Goal: Transaction & Acquisition: Purchase product/service

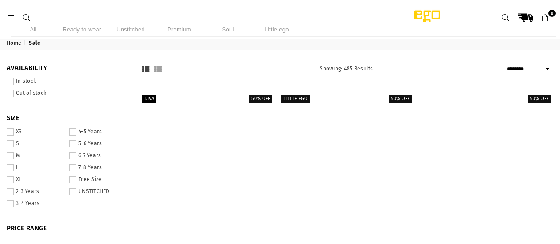
select select "******"
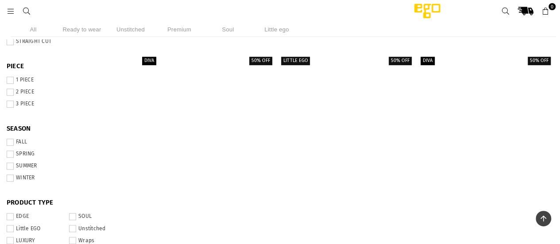
scroll to position [352, 0]
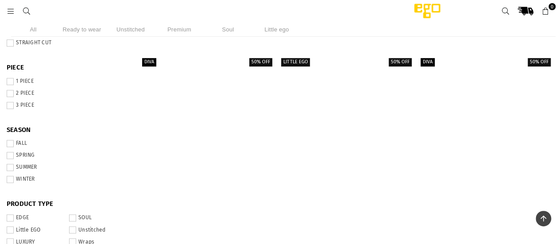
click at [14, 93] on span at bounding box center [10, 93] width 7 height 7
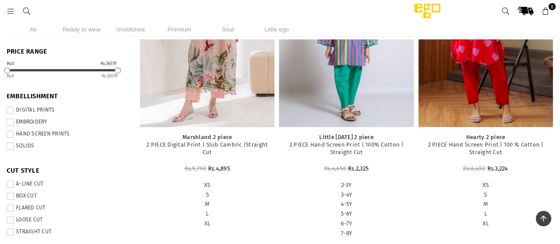
scroll to position [266, 0]
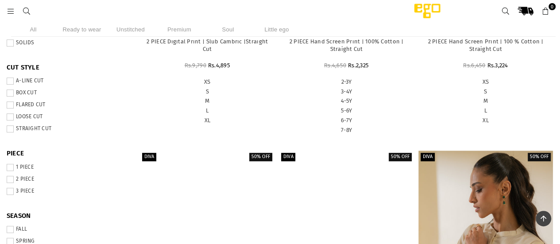
click at [79, 31] on li "Ready to wear" at bounding box center [82, 29] width 44 height 15
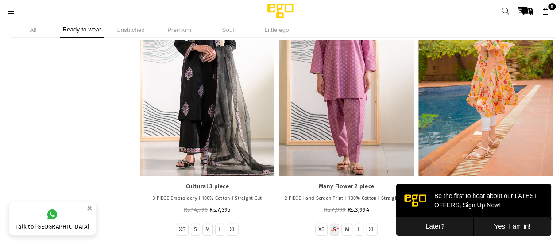
scroll to position [1217, 0]
click at [447, 219] on button "Later?" at bounding box center [434, 226] width 77 height 18
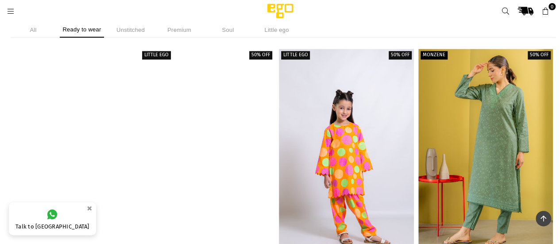
scroll to position [9266, 0]
